Goal: Task Accomplishment & Management: Use online tool/utility

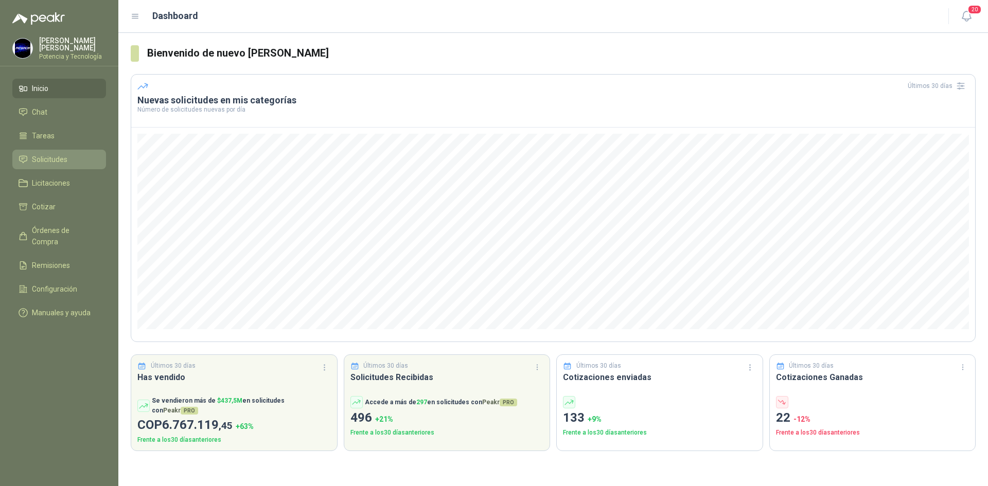
click at [41, 164] on link "Solicitudes" at bounding box center [59, 160] width 94 height 20
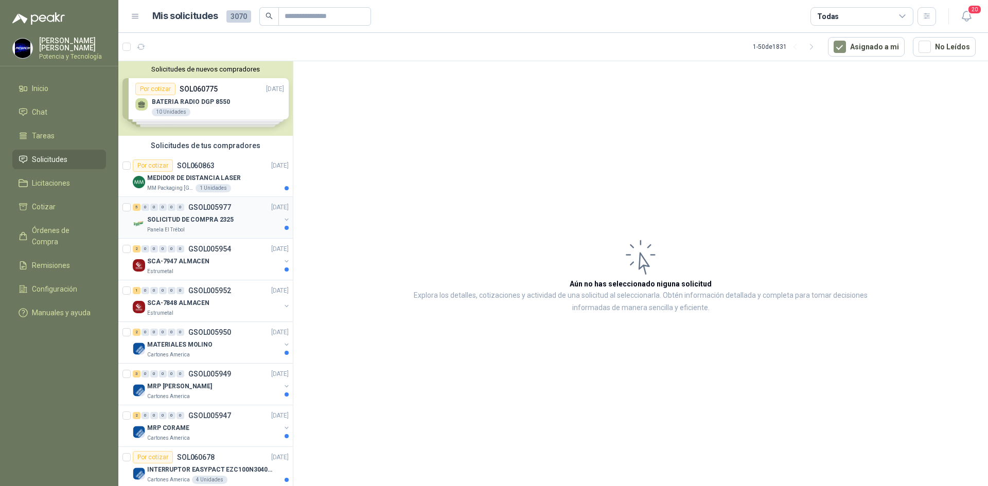
click at [208, 228] on div "Panela El Trébol" at bounding box center [213, 230] width 133 height 8
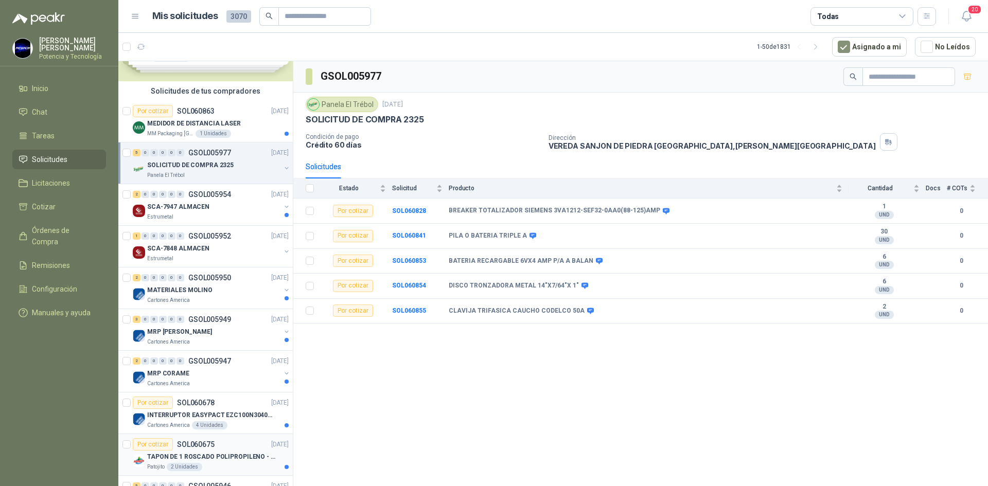
scroll to position [51, 0]
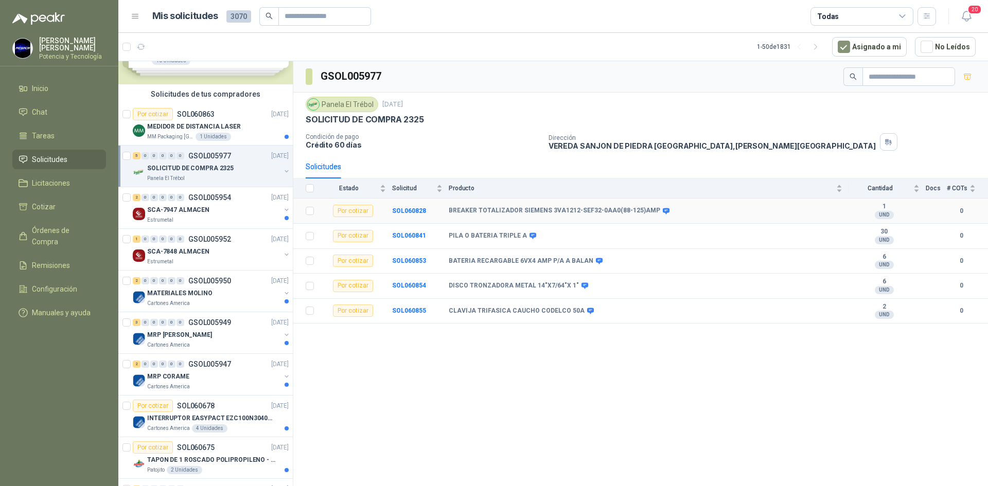
click at [408, 215] on td "SOL060828" at bounding box center [420, 211] width 57 height 25
click at [399, 212] on b "SOL060828" at bounding box center [409, 210] width 34 height 7
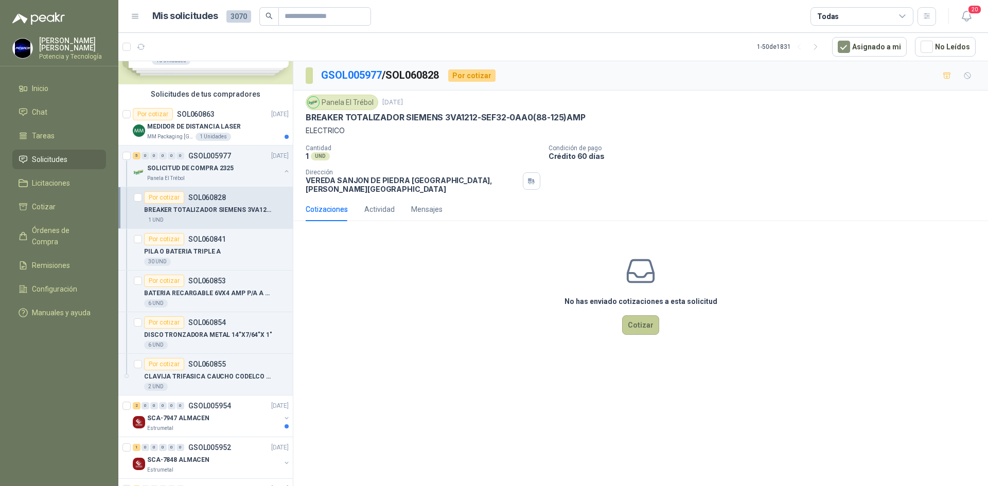
click at [642, 317] on button "Cotizar" at bounding box center [640, 326] width 37 height 20
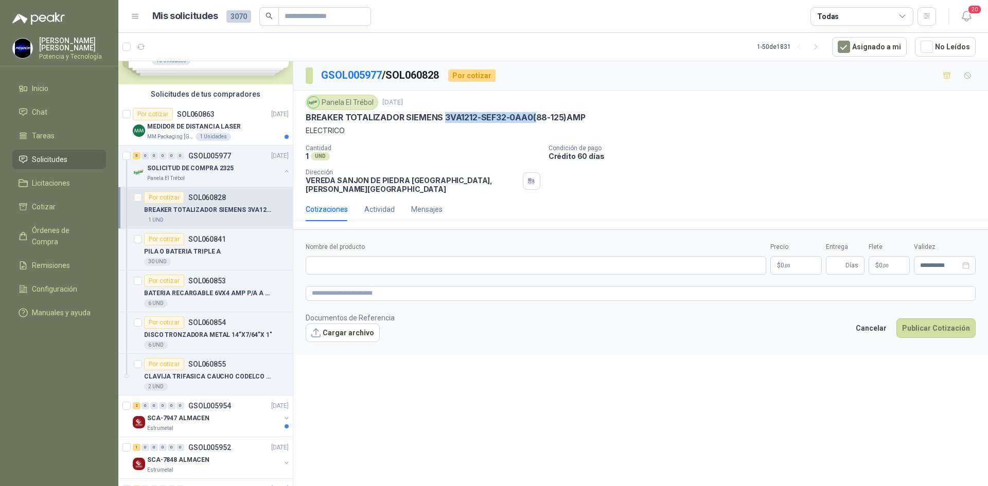
drag, startPoint x: 443, startPoint y: 114, endPoint x: 534, endPoint y: 119, distance: 91.2
click at [534, 119] on p "BREAKER TOTALIZADOR SIEMENS 3VA1212-SEF32-0AA0(88-125)AMP" at bounding box center [446, 117] width 280 height 11
copy p "3VA1212-SEF32-0AA0("
click at [542, 380] on div "**********" at bounding box center [640, 275] width 695 height 429
paste input "**********"
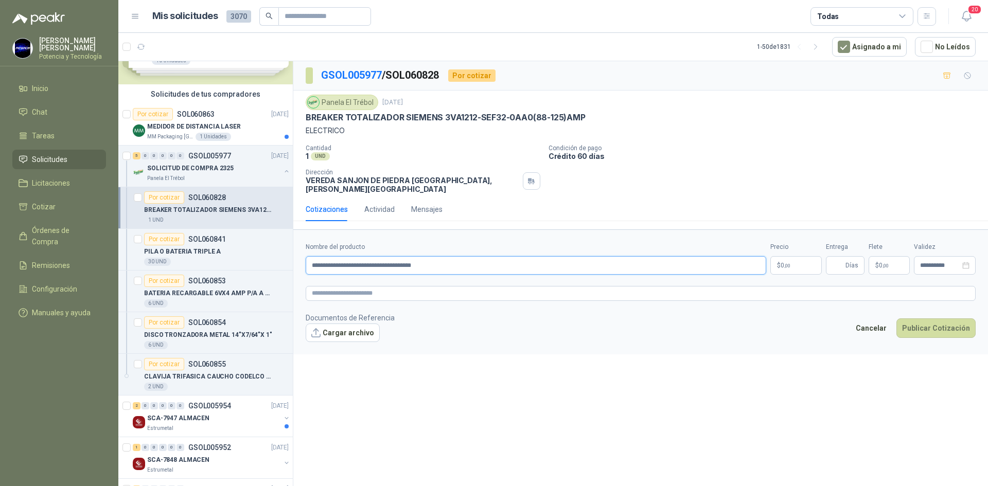
type input "**********"
click at [783, 262] on p "$ 0 ,00" at bounding box center [796, 265] width 51 height 19
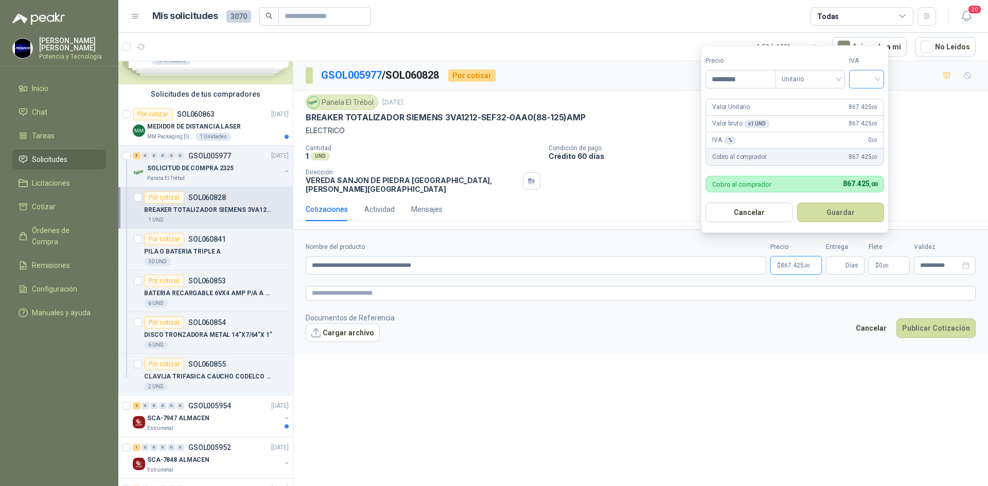
type input "*********"
click at [861, 82] on input "search" at bounding box center [867, 78] width 23 height 15
drag, startPoint x: 868, startPoint y: 94, endPoint x: 870, endPoint y: 143, distance: 48.9
click at [868, 94] on div "19%" at bounding box center [869, 100] width 31 height 16
click at [842, 257] on input "Entrega" at bounding box center [837, 266] width 11 height 18
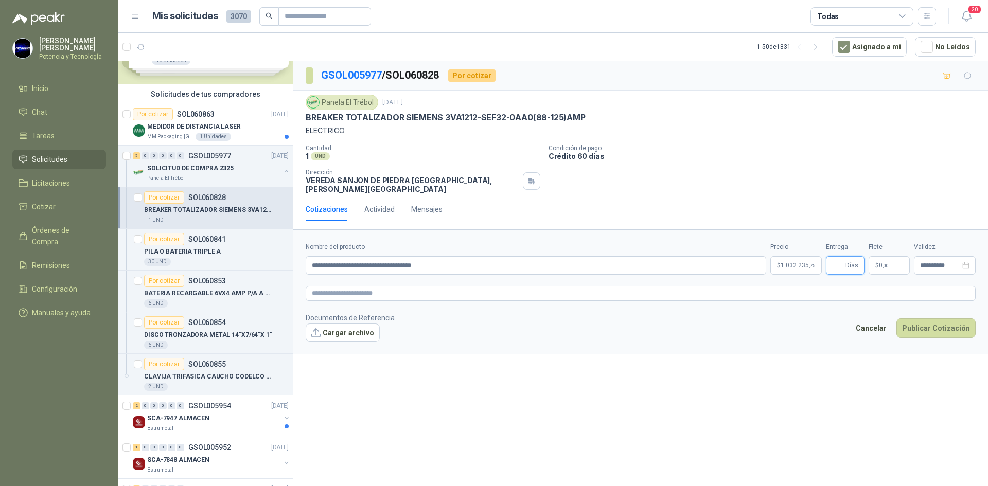
type input "*"
click at [901, 256] on p "$ 0 ,00" at bounding box center [889, 265] width 41 height 19
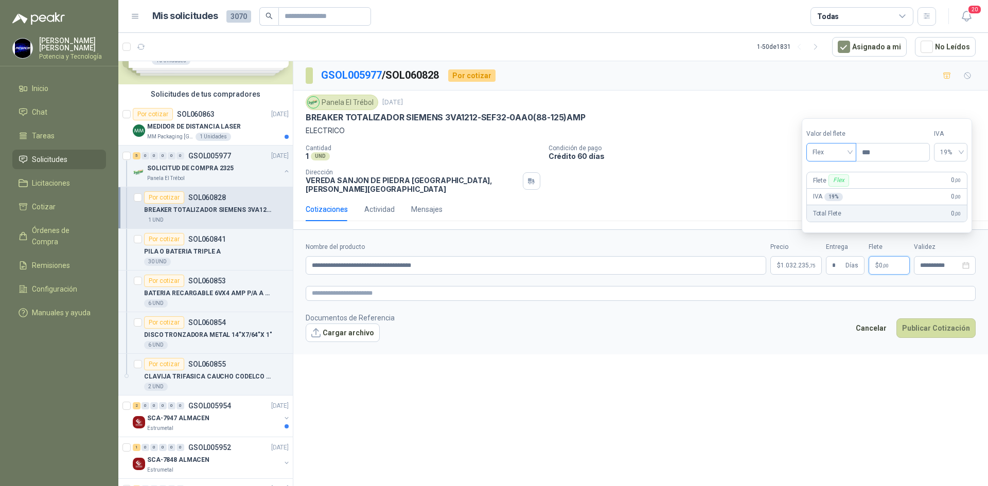
click at [832, 162] on div "Flex" at bounding box center [832, 152] width 50 height 19
click at [843, 186] on div "Incluido" at bounding box center [833, 190] width 36 height 11
click at [946, 263] on input "**********" at bounding box center [940, 266] width 40 height 7
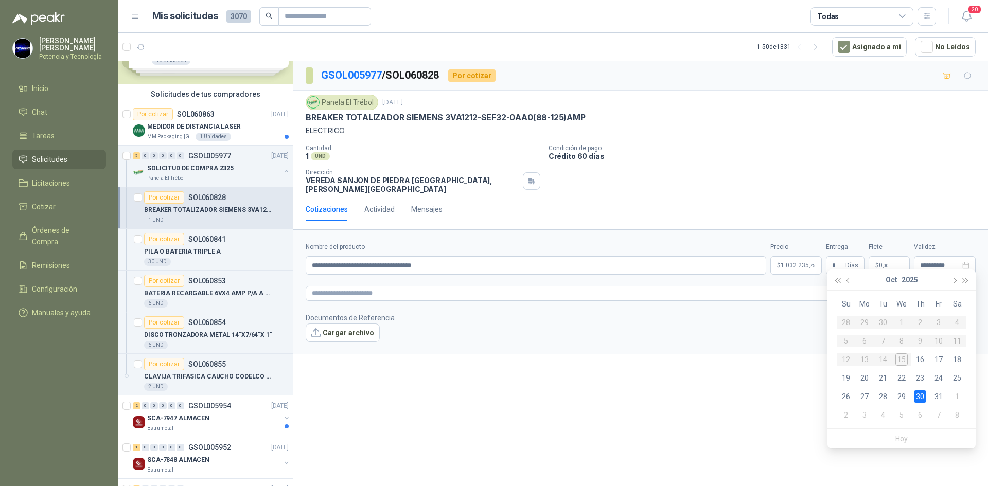
drag, startPoint x: 748, startPoint y: 366, endPoint x: 722, endPoint y: 337, distance: 38.3
click at [746, 365] on div "**********" at bounding box center [640, 275] width 695 height 429
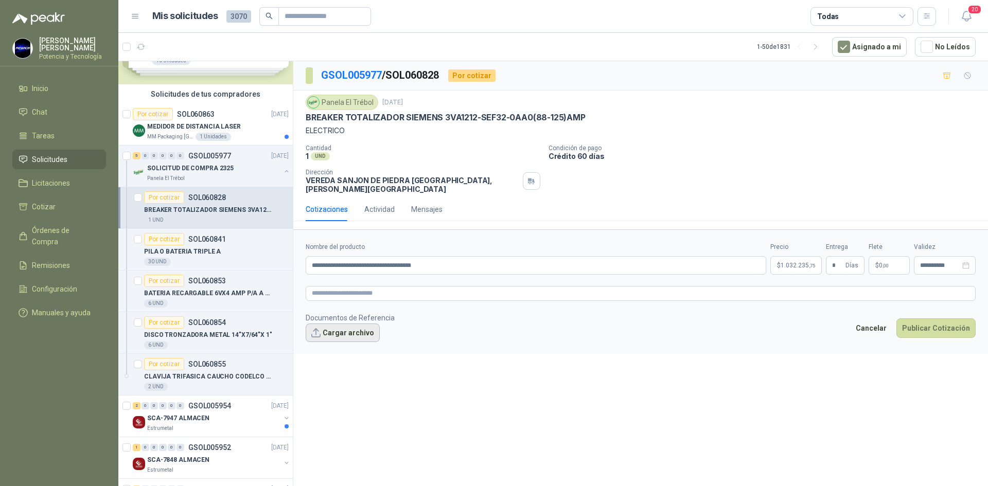
click at [325, 330] on button "Cargar archivo" at bounding box center [343, 333] width 74 height 19
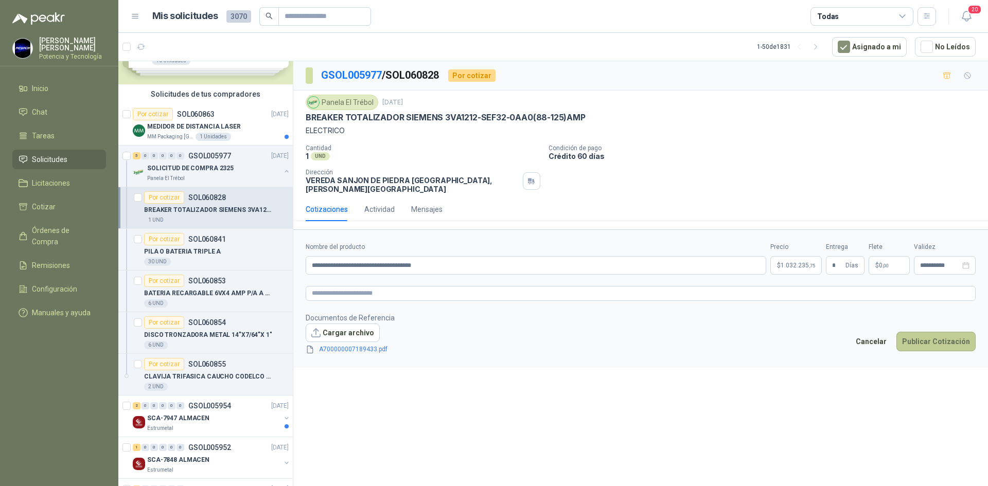
click at [967, 333] on button "Publicar Cotización" at bounding box center [936, 342] width 79 height 20
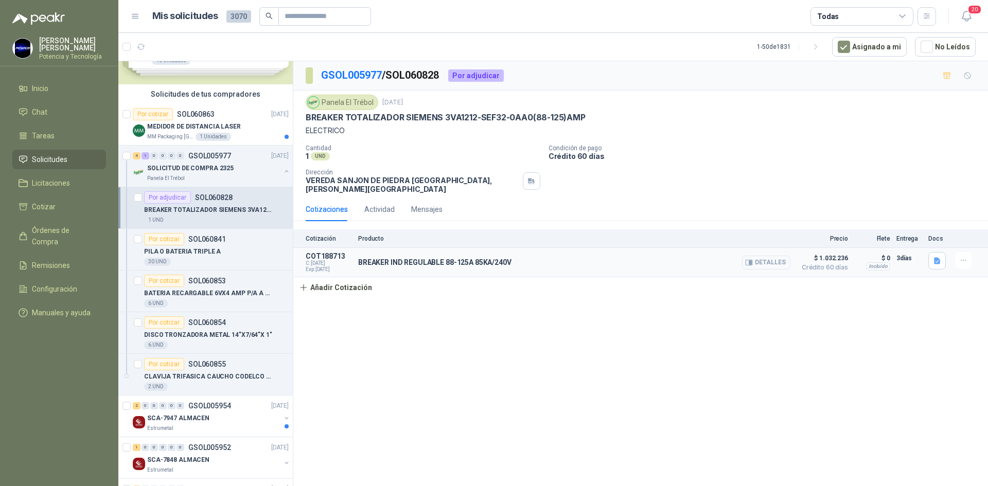
click at [775, 256] on button "Detalles" at bounding box center [766, 263] width 48 height 14
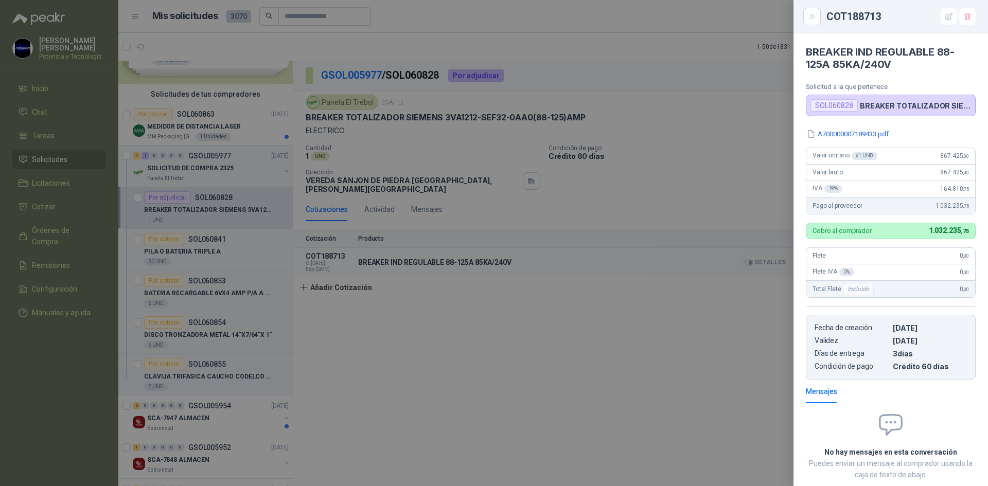
scroll to position [59, 0]
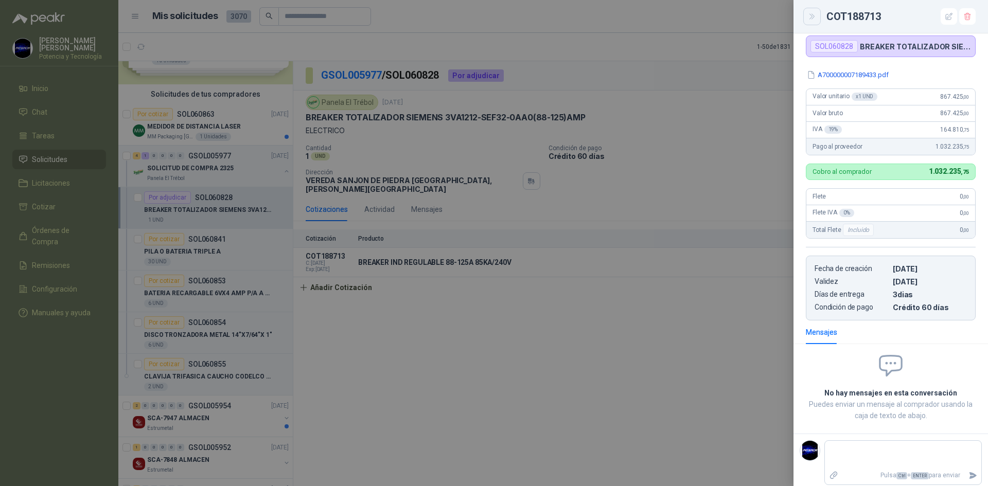
click at [810, 22] on button "Close" at bounding box center [813, 17] width 18 height 18
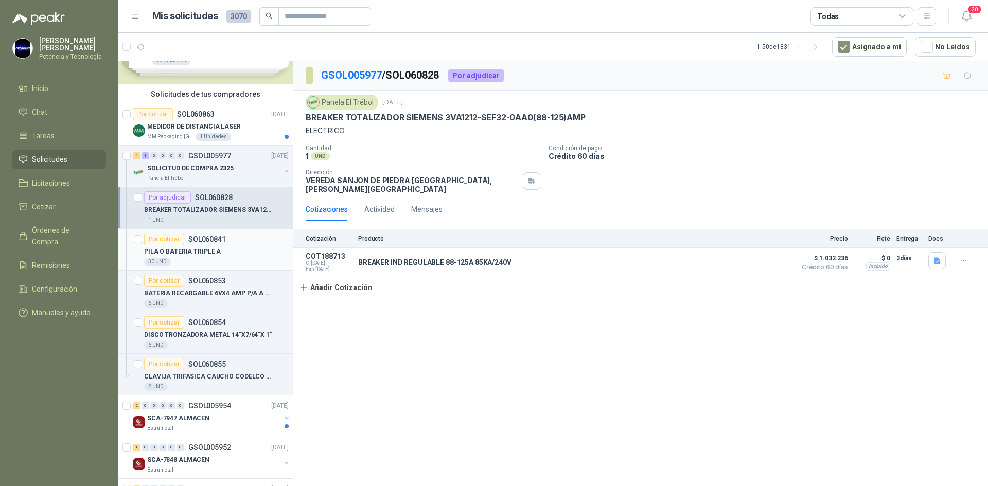
click at [202, 258] on div "30 UND" at bounding box center [216, 262] width 145 height 8
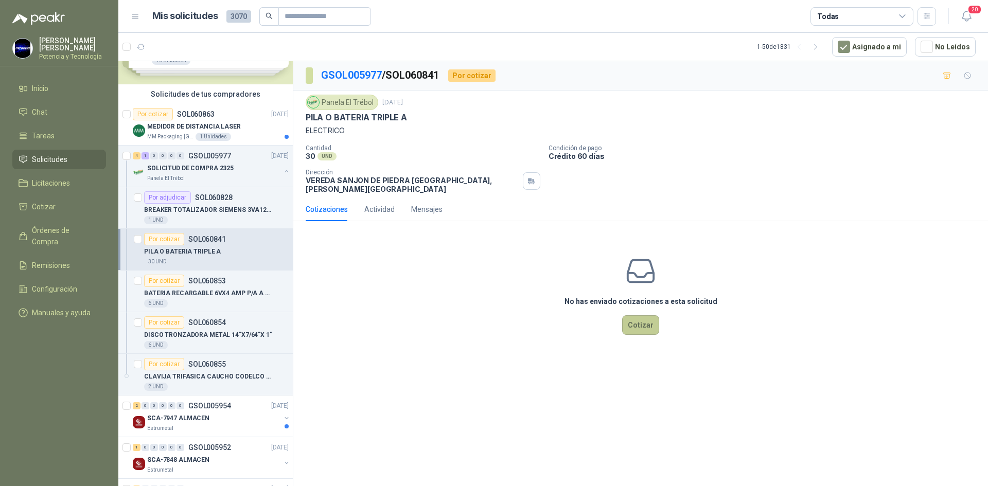
click at [638, 317] on button "Cotizar" at bounding box center [640, 326] width 37 height 20
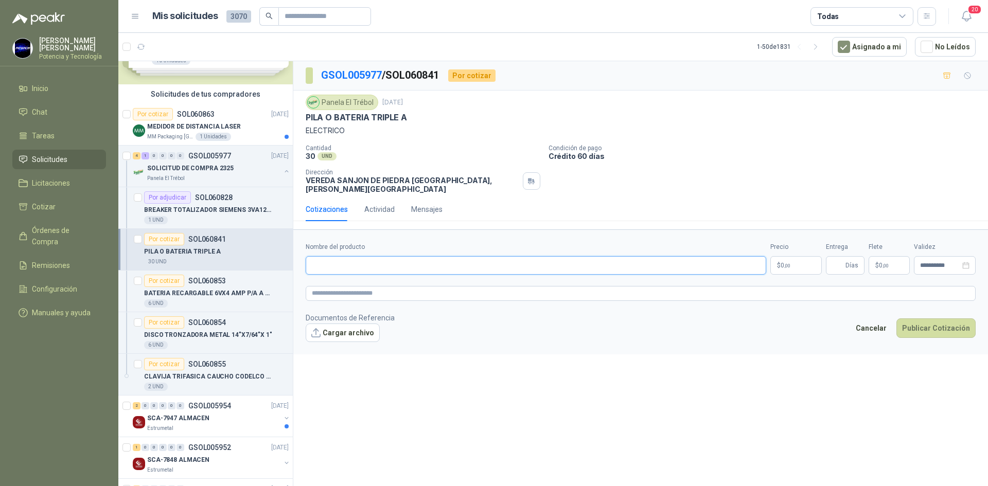
paste input "**********"
type input "**********"
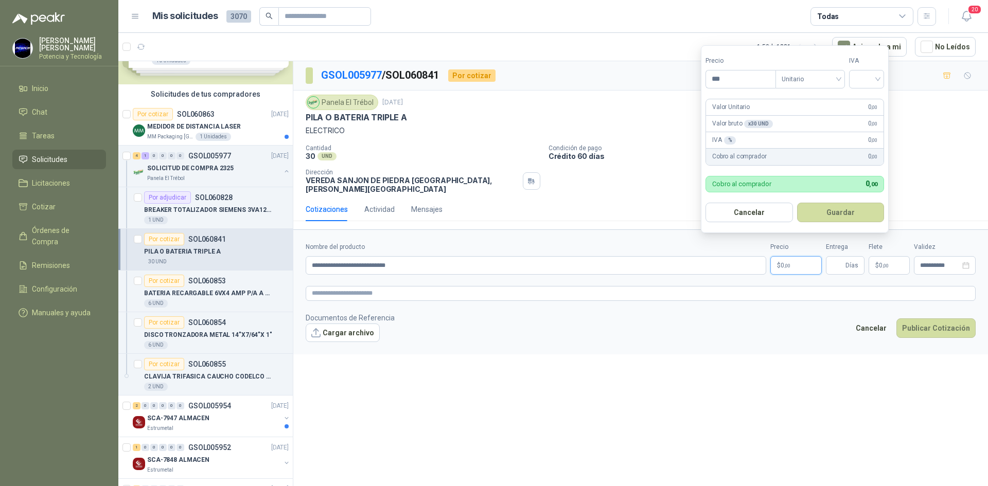
click at [812, 264] on p "$ 0 ,00" at bounding box center [796, 265] width 51 height 19
type input "*******"
click at [870, 83] on input "search" at bounding box center [867, 78] width 23 height 15
drag, startPoint x: 866, startPoint y: 95, endPoint x: 858, endPoint y: 183, distance: 87.9
click at [866, 96] on div "19%" at bounding box center [869, 100] width 19 height 11
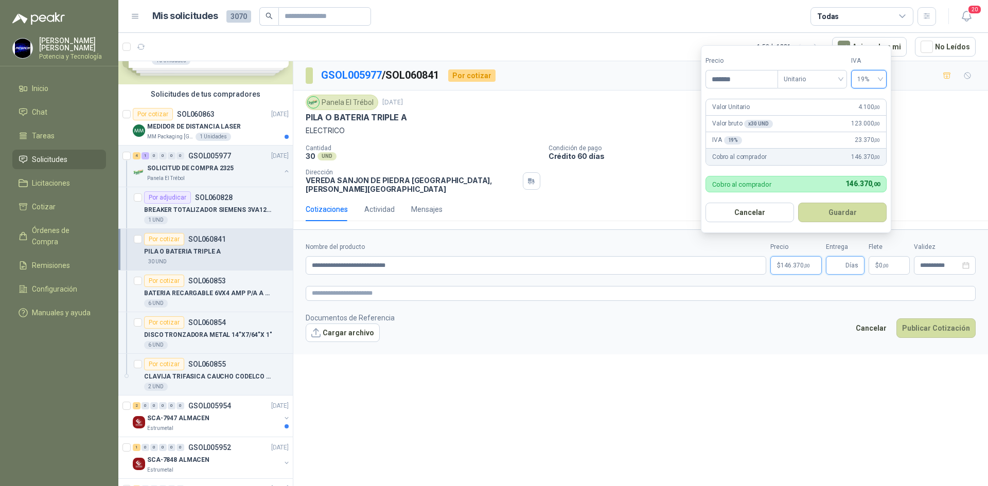
click at [840, 258] on input "Entrega" at bounding box center [837, 266] width 11 height 18
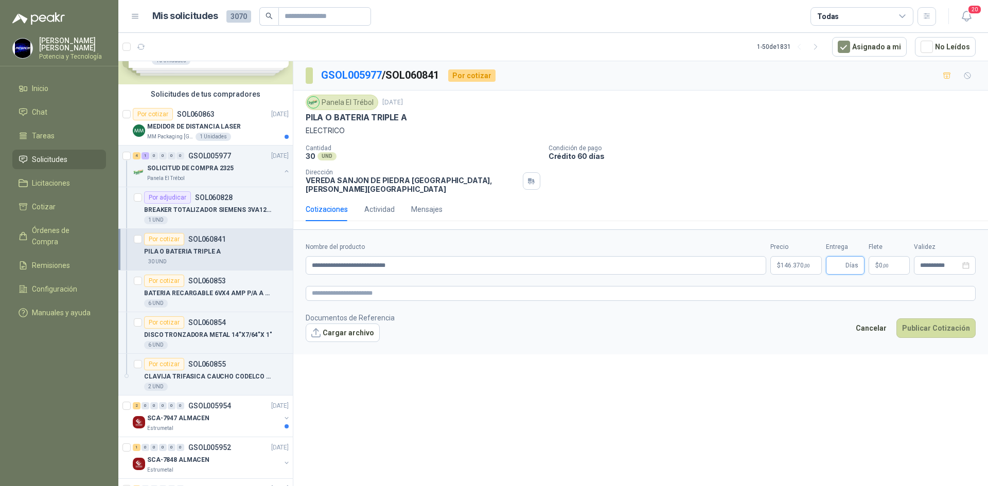
type input "*"
click at [876, 263] on span "$" at bounding box center [878, 266] width 4 height 6
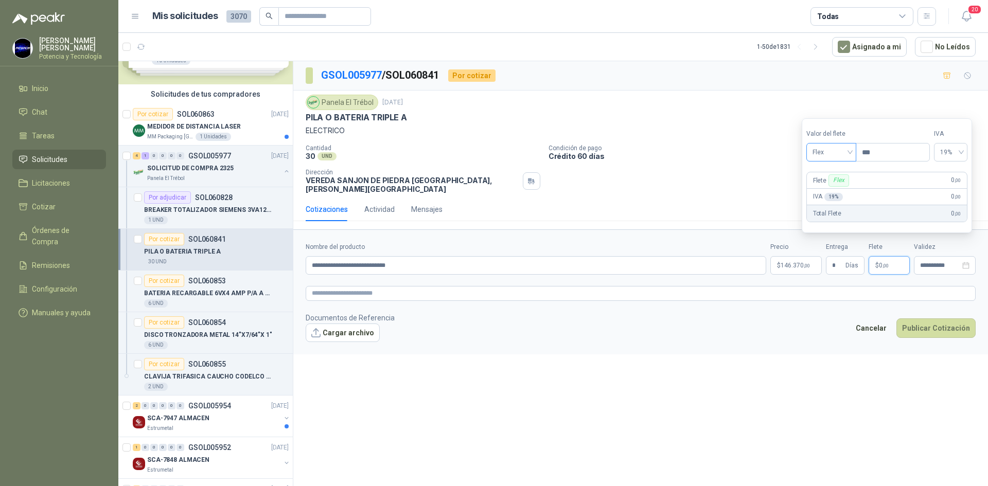
click at [818, 149] on span "Flex" at bounding box center [832, 152] width 38 height 15
click at [829, 193] on div "Incluido" at bounding box center [833, 190] width 36 height 11
click at [800, 263] on span "146.370 ,00" at bounding box center [795, 266] width 29 height 6
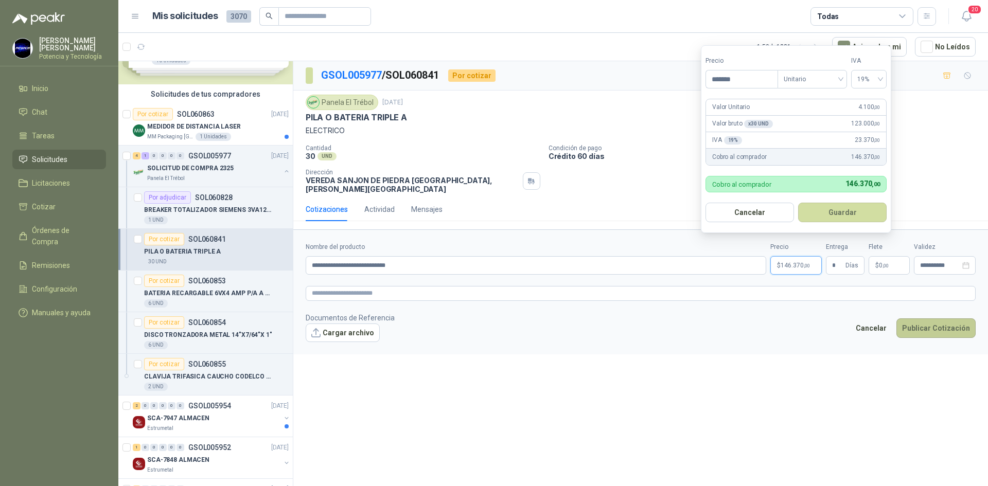
click at [953, 321] on button "Publicar Cotización" at bounding box center [936, 329] width 79 height 20
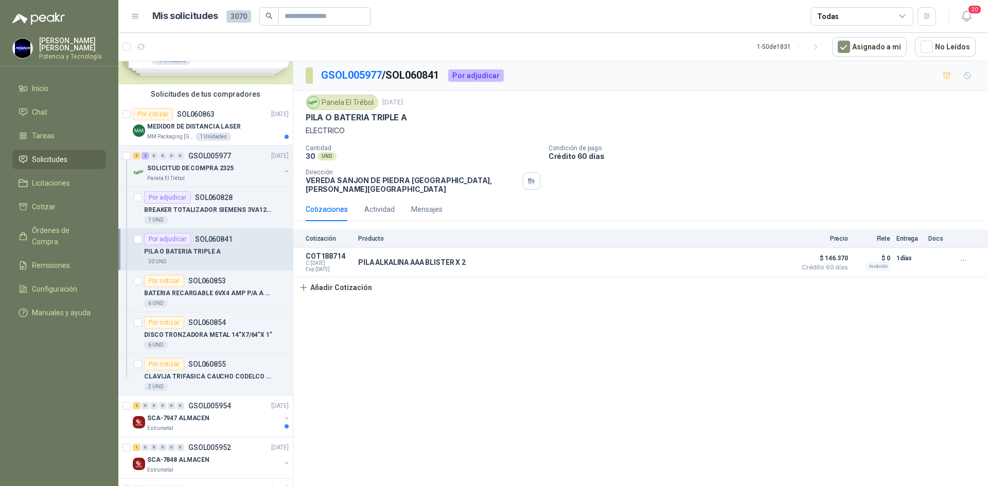
click at [928, 300] on div "GSOL005977 / SOL060841 Por adjudicar Panela El Trébol [DATE] PILA O BATERIA TRI…" at bounding box center [640, 275] width 695 height 429
click at [206, 289] on p "BATERIA RECARGABLE 6VX4 AMP P/A A BALAN" at bounding box center [208, 294] width 128 height 10
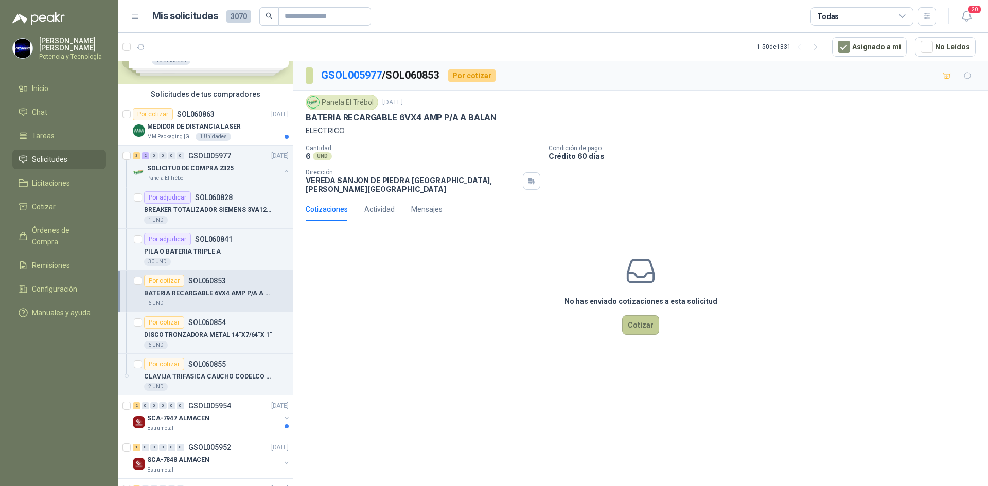
click at [648, 316] on button "Cotizar" at bounding box center [640, 326] width 37 height 20
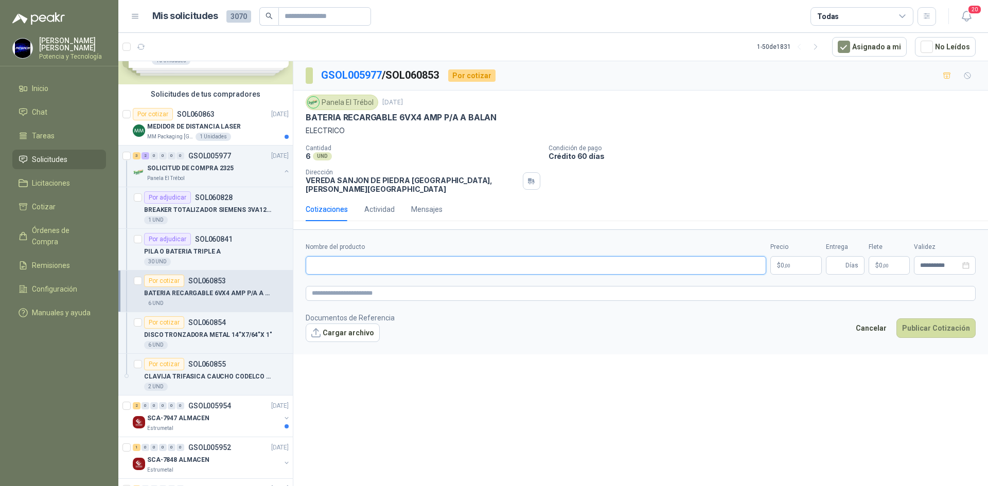
paste input "**********"
type input "**********"
click at [792, 261] on p "$ 0 ,00" at bounding box center [796, 265] width 51 height 19
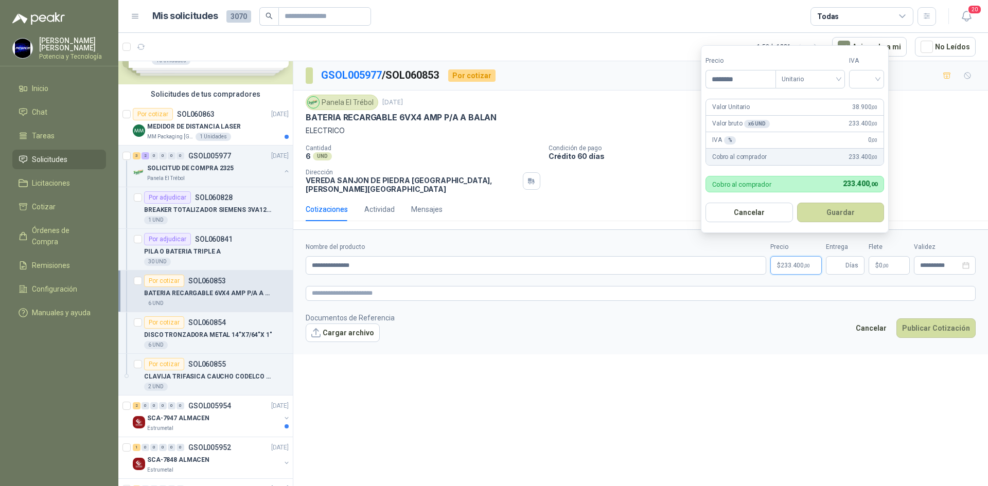
type input "********"
click at [848, 94] on form "Precio ******** Tipo Unitario IVA Valor Unitario 38.900 ,00 Valor bruto x 6 UND…" at bounding box center [795, 139] width 188 height 188
click at [865, 83] on input "search" at bounding box center [867, 78] width 23 height 15
click at [871, 96] on div "19%" at bounding box center [869, 100] width 19 height 11
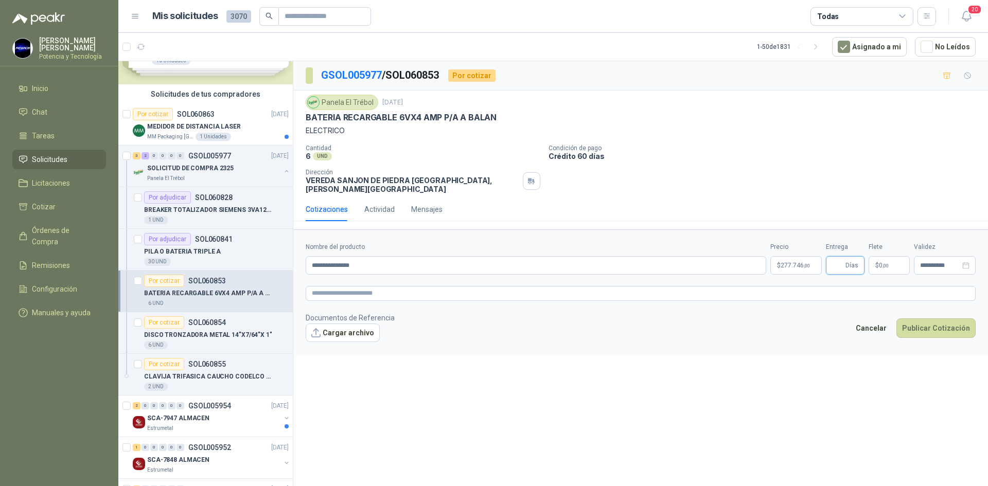
click at [835, 262] on input "Entrega" at bounding box center [837, 266] width 11 height 18
type input "*"
click at [879, 263] on span "0 ,00" at bounding box center [884, 266] width 10 height 6
click at [820, 156] on span "Flex" at bounding box center [832, 152] width 38 height 15
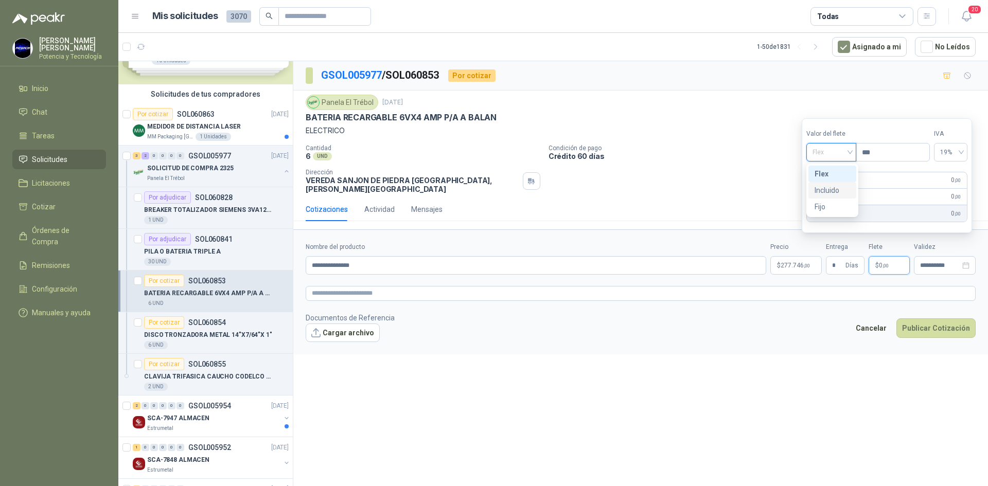
click at [831, 188] on div "Incluido" at bounding box center [833, 190] width 36 height 11
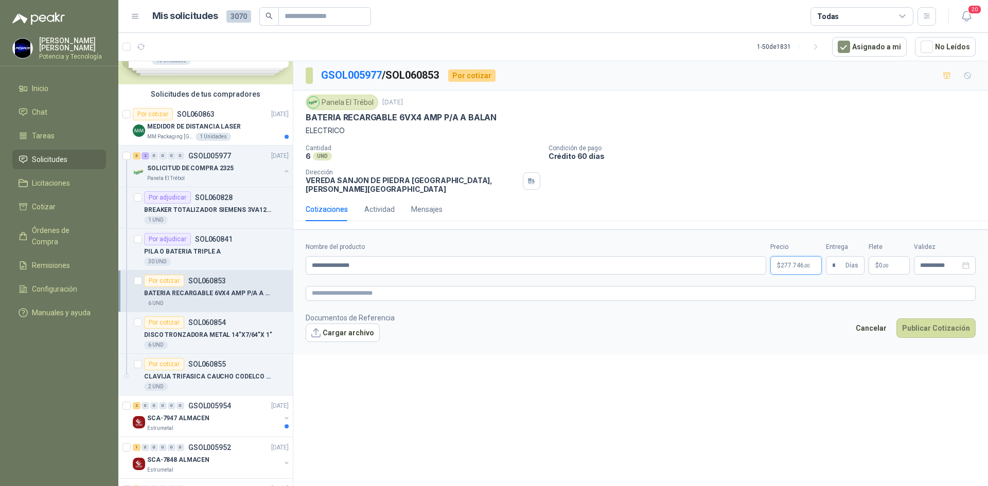
click at [808, 256] on p "$ 277.746 ,00" at bounding box center [796, 265] width 51 height 19
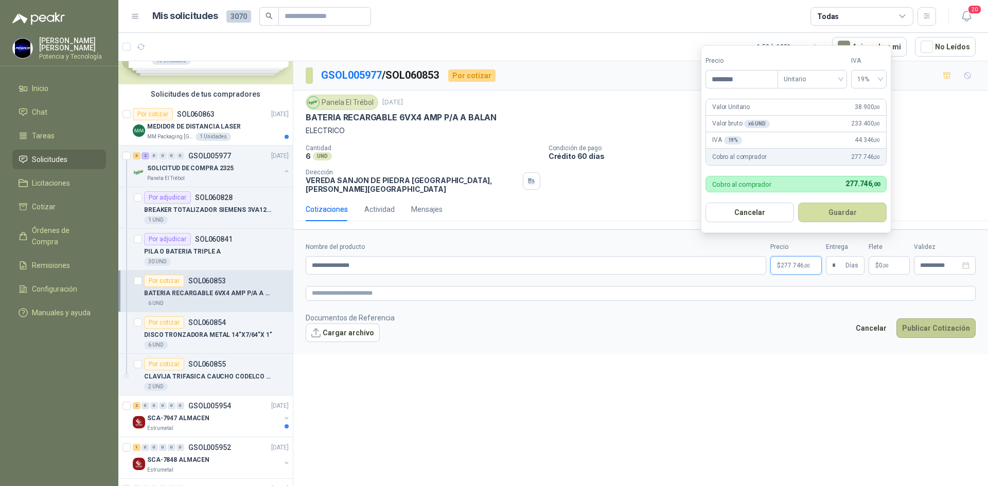
click at [918, 320] on button "Publicar Cotización" at bounding box center [936, 329] width 79 height 20
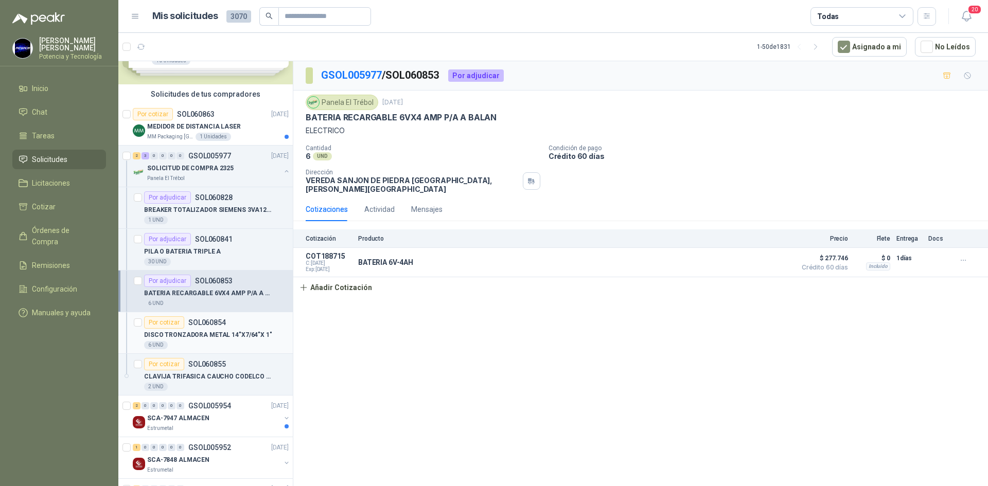
click at [187, 350] on article "Por cotizar SOL060854 DISCO TRONZADORA METAL 14"X7/64"X 1" 6 UND" at bounding box center [205, 333] width 175 height 42
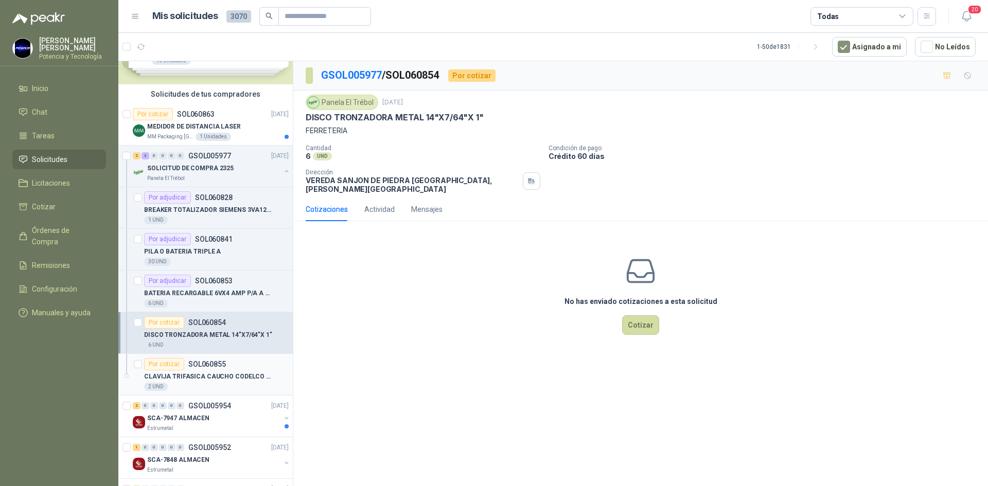
click at [192, 382] on div "CLAVIJA TRIFASICA CAUCHO CODELCO 50A" at bounding box center [216, 377] width 145 height 12
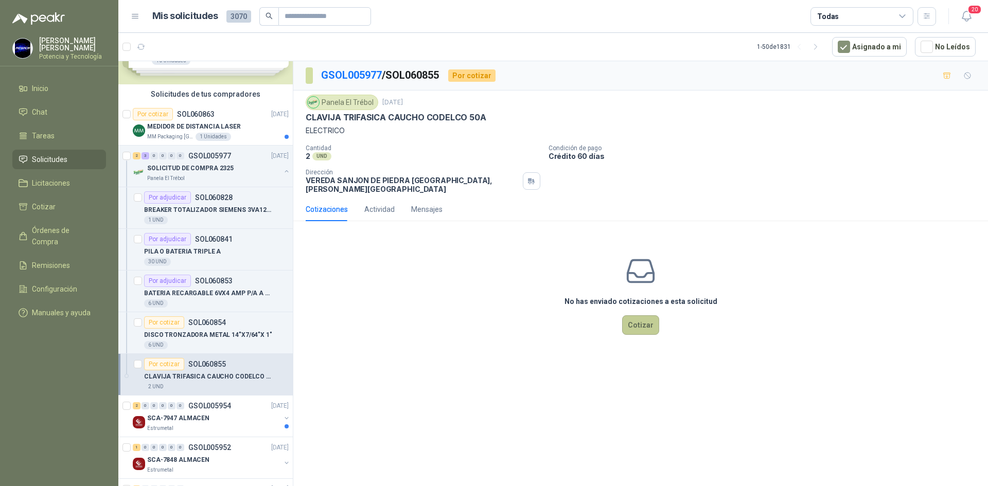
click at [639, 321] on button "Cotizar" at bounding box center [640, 326] width 37 height 20
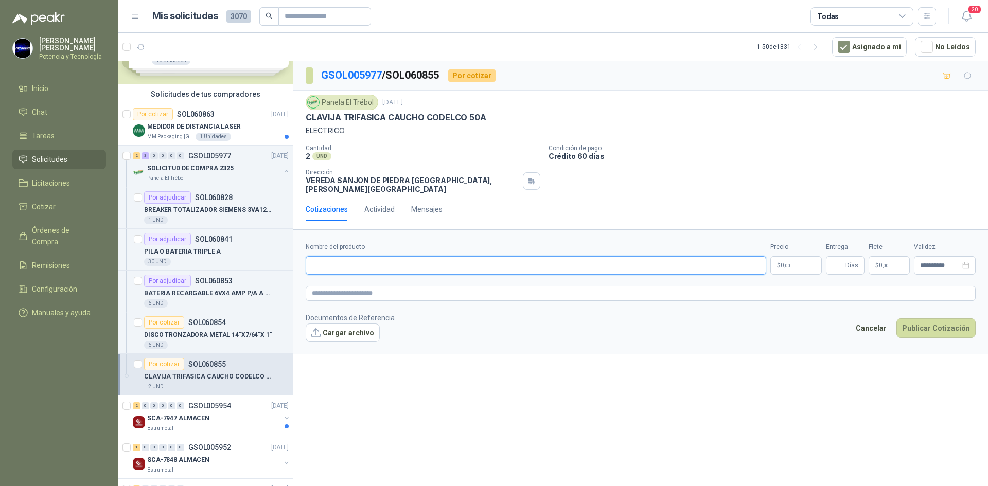
paste input "**********"
type input "**********"
click at [791, 256] on p "$ 0 ,00" at bounding box center [796, 265] width 51 height 19
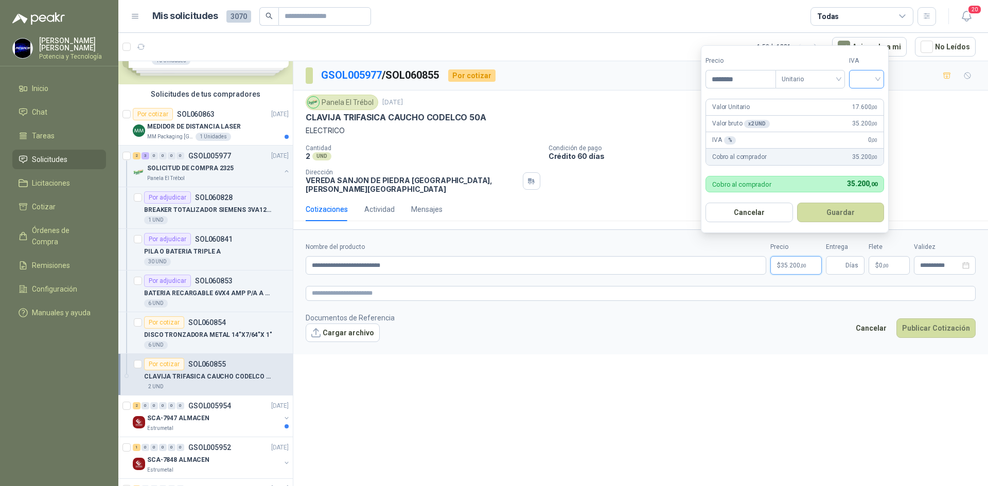
type input "********"
click at [868, 83] on input "search" at bounding box center [867, 78] width 23 height 15
click at [866, 96] on div "19%" at bounding box center [869, 100] width 19 height 11
click at [837, 268] on span "Días" at bounding box center [845, 265] width 39 height 19
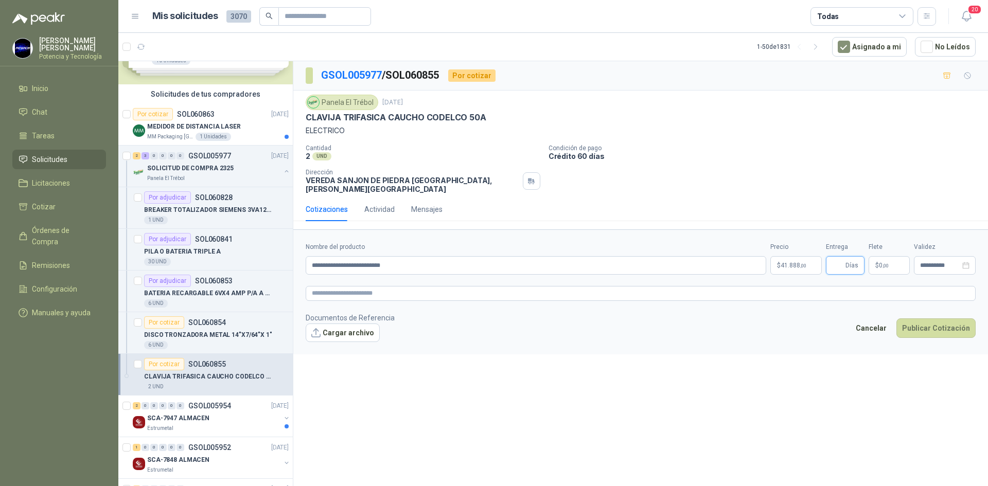
click at [832, 264] on input "Entrega" at bounding box center [837, 266] width 11 height 18
type input "*"
click at [885, 263] on span ",00" at bounding box center [886, 266] width 6 height 6
click at [831, 155] on span "Flex" at bounding box center [832, 152] width 38 height 15
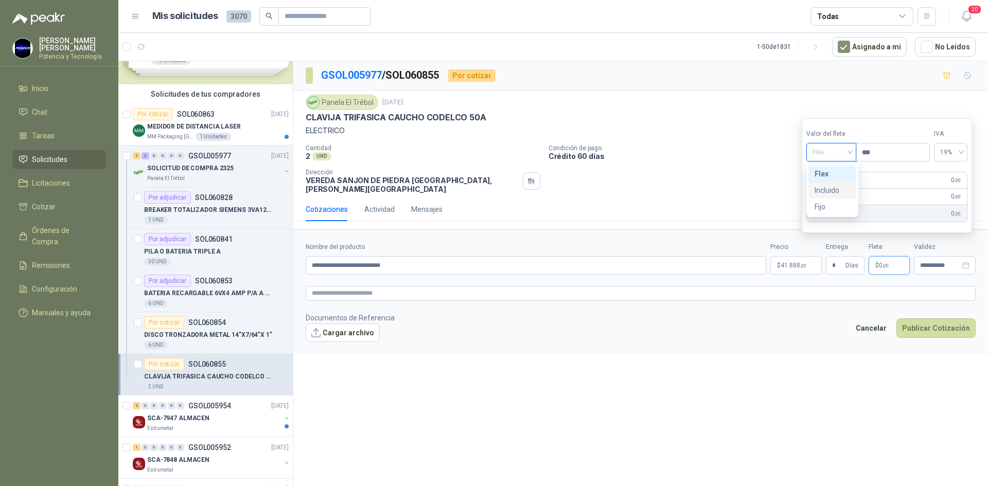
click at [843, 189] on div "Incluido" at bounding box center [833, 190] width 36 height 11
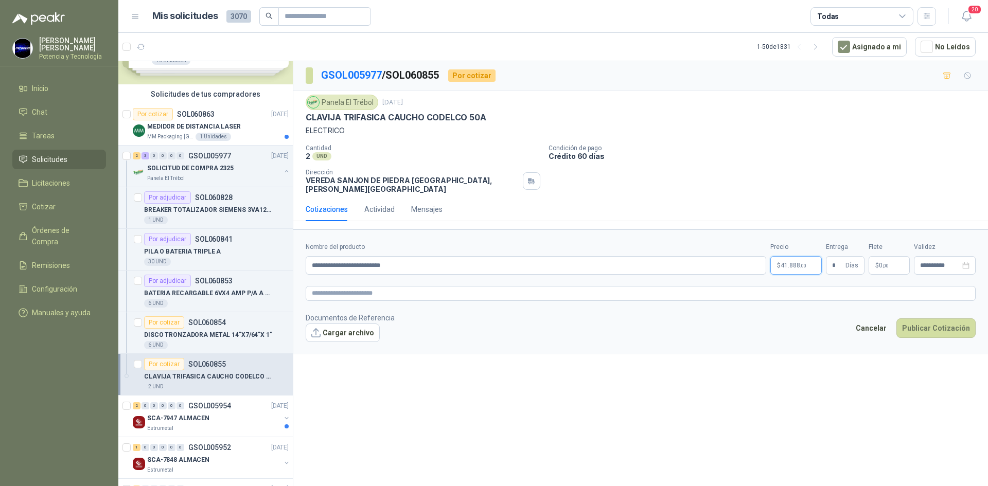
click at [802, 256] on p "$ 41.888 ,00" at bounding box center [796, 265] width 51 height 19
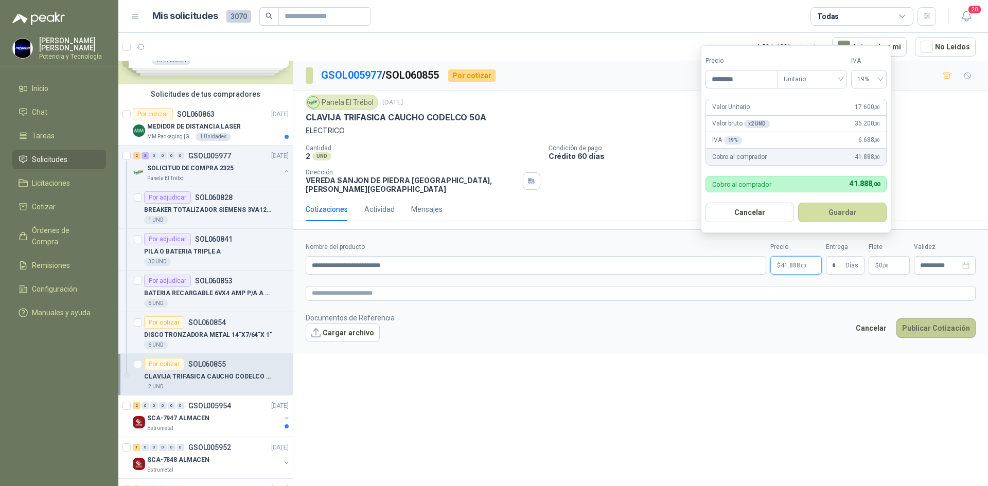
click at [940, 320] on button "Publicar Cotización" at bounding box center [936, 329] width 79 height 20
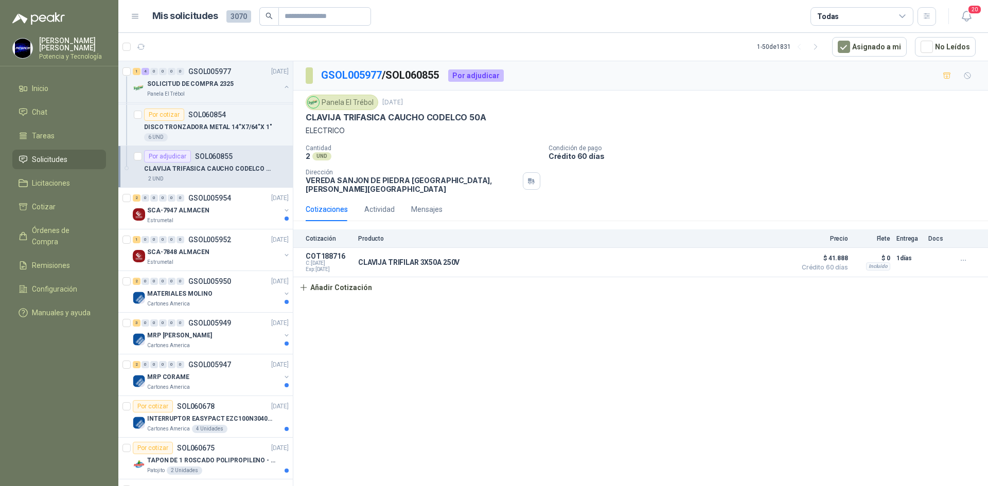
scroll to position [257, 0]
